Goal: Task Accomplishment & Management: Complete application form

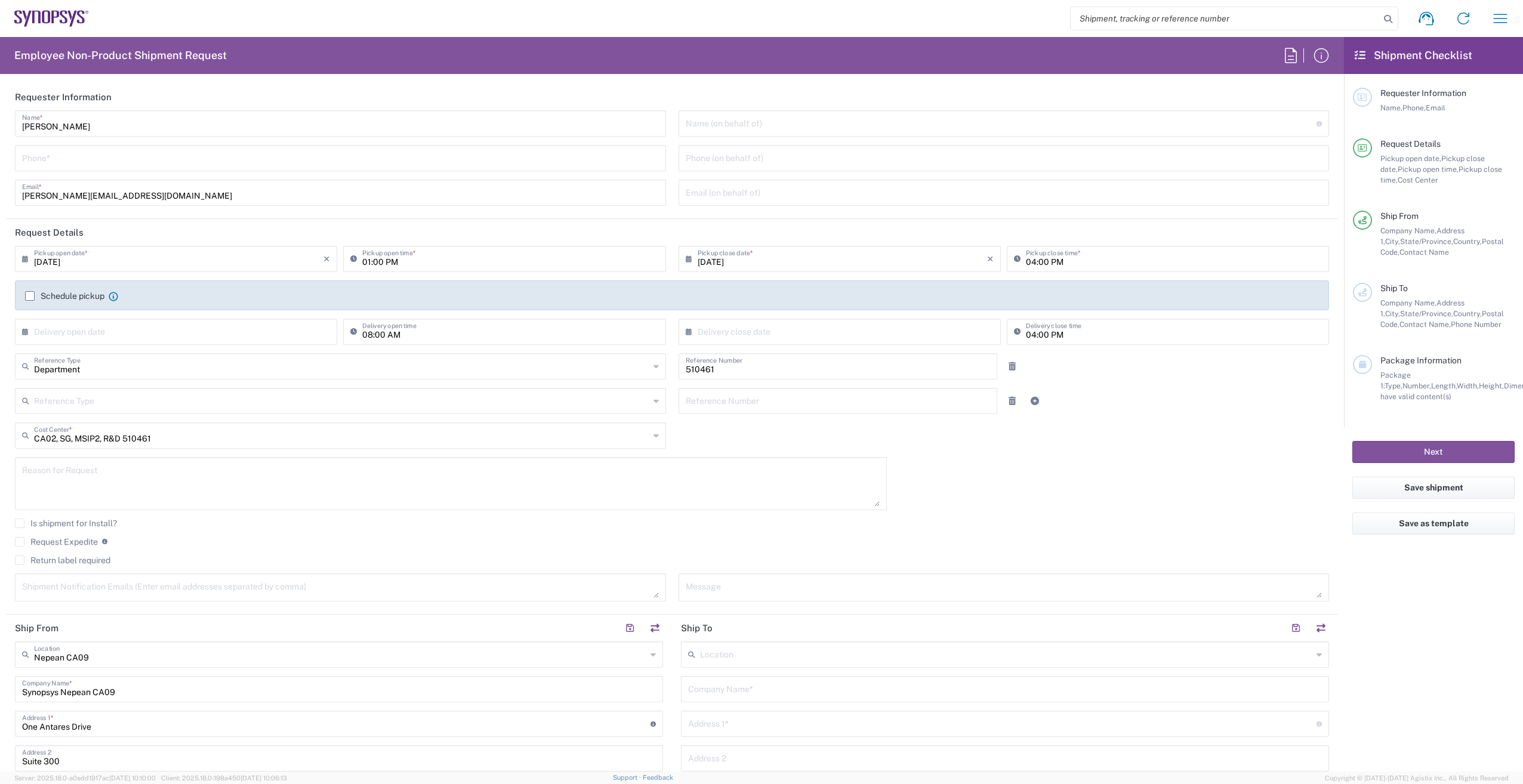
scroll to position [358, 0]
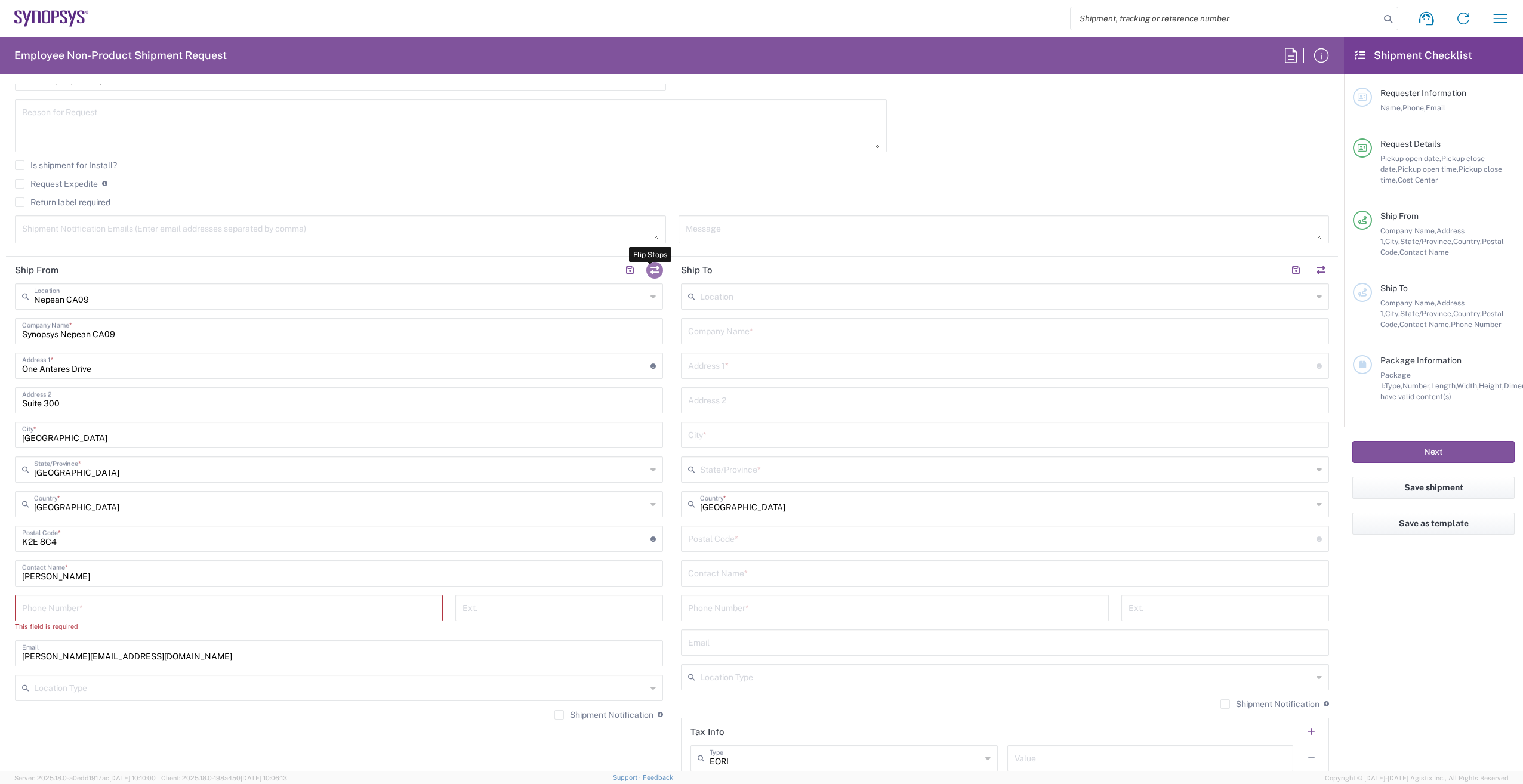
click at [654, 270] on button "button" at bounding box center [655, 270] width 17 height 17
type input "Nepean CA09"
type input "Synopsys Nepean CA09"
type input "One Antares Drive"
type input "Suite 300"
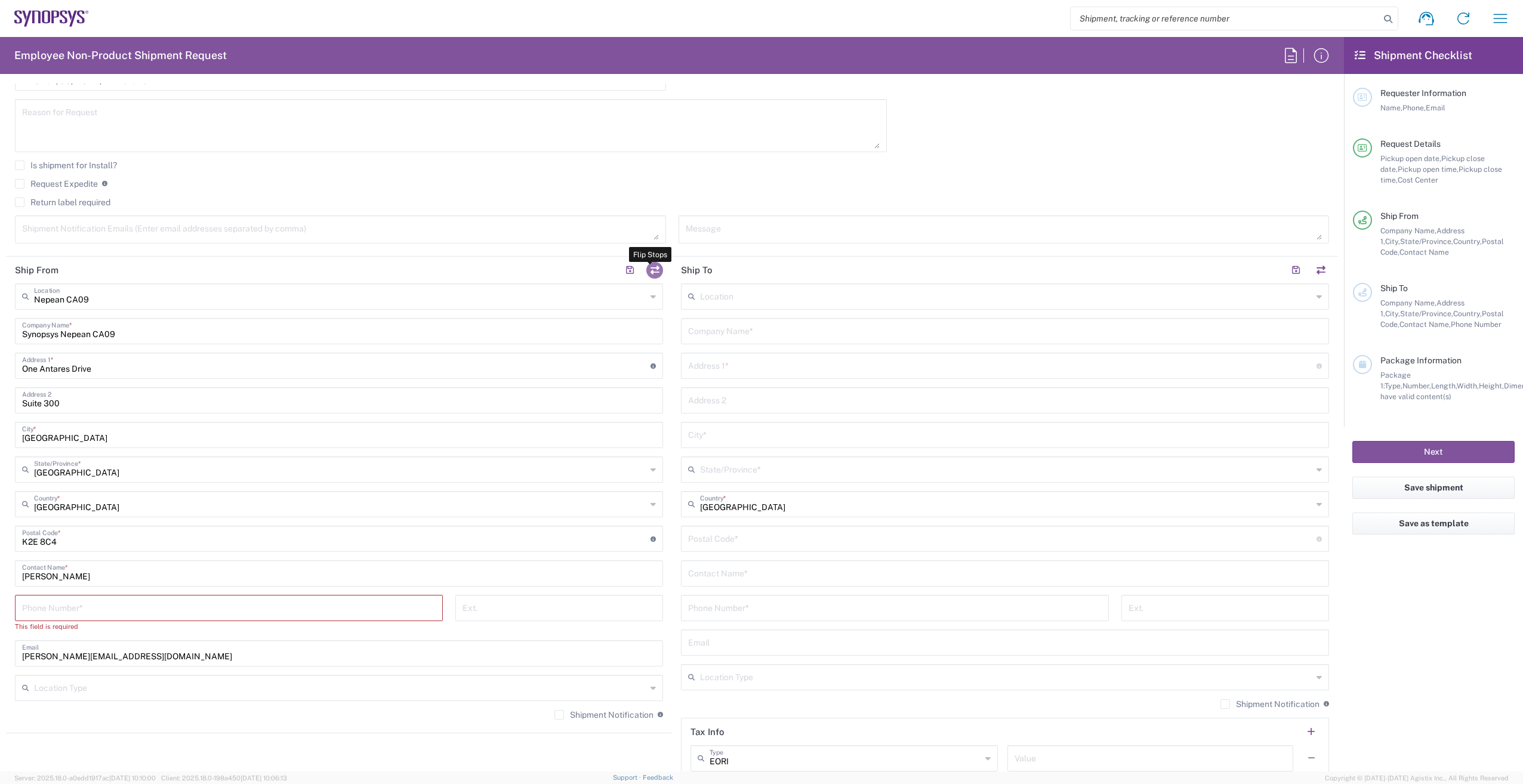
type input "[GEOGRAPHIC_DATA]"
type input "K2E 8C4"
type input "[PERSON_NAME]"
type input "[PERSON_NAME][EMAIL_ADDRESS][DOMAIN_NAME]"
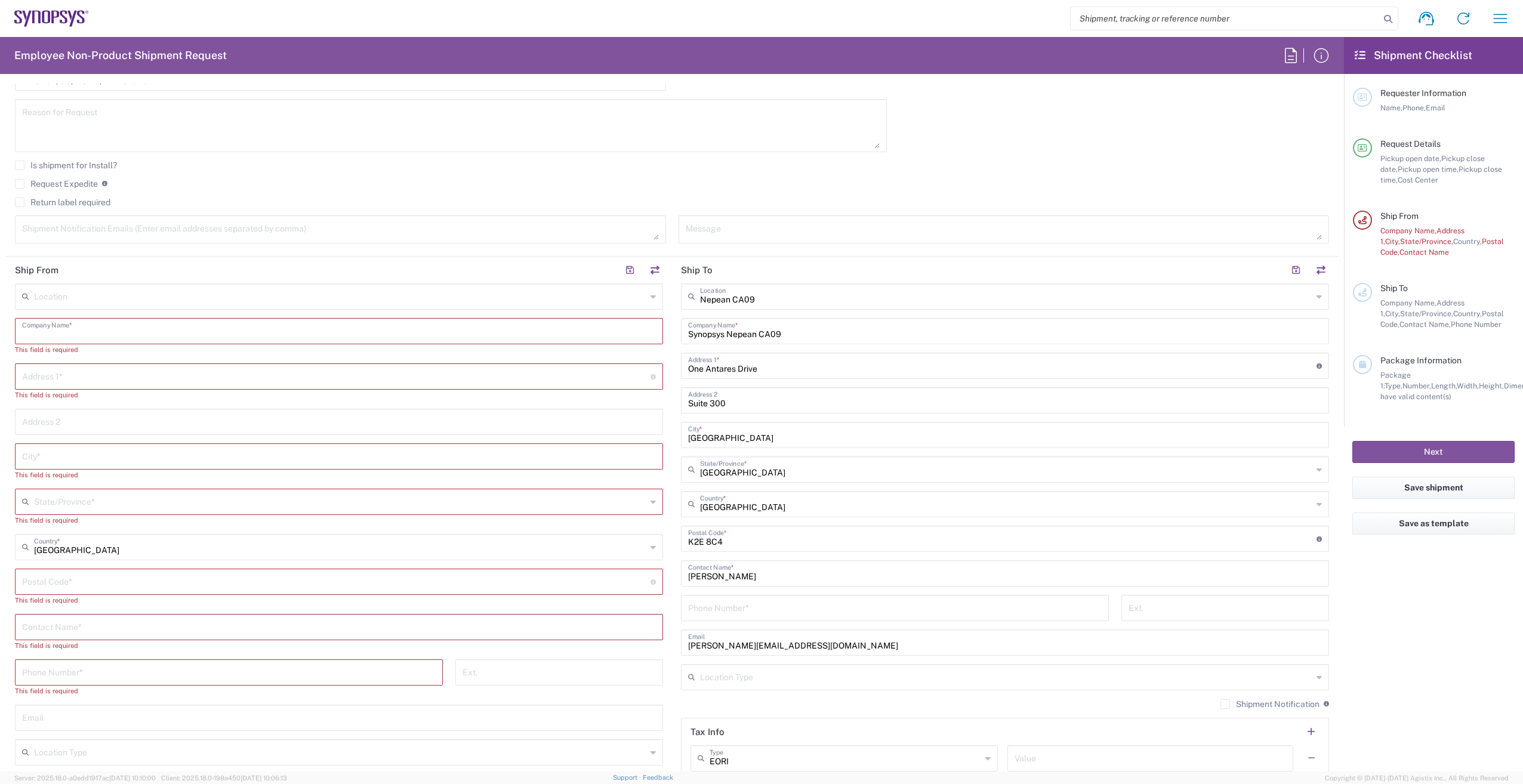
click at [144, 331] on input "text" at bounding box center [339, 330] width 634 height 21
type input "9o"
drag, startPoint x: 3, startPoint y: 340, endPoint x: -2, endPoint y: 327, distance: 13.9
click at [0, 327] on html "Shipment request Shipment tracking Employee non-product shipment request My shi…" at bounding box center [761, 392] width 1523 height 784
